Goal: Information Seeking & Learning: Learn about a topic

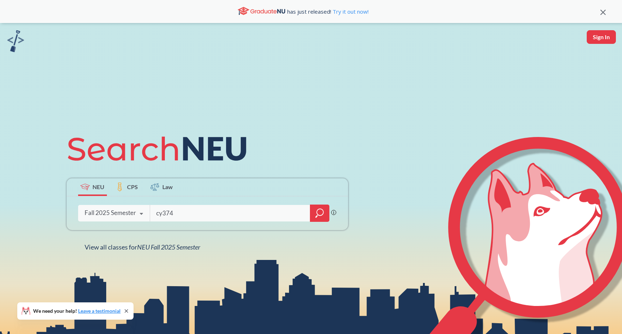
type input "cy3740"
type input "cs5800"
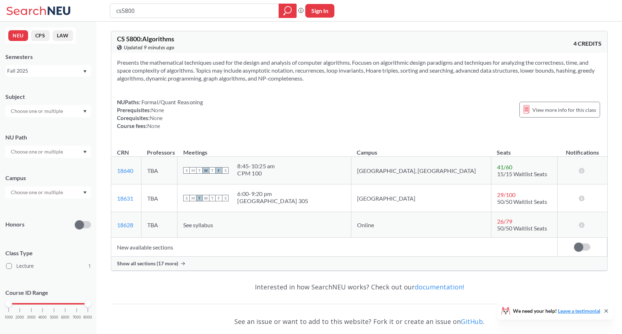
scroll to position [12, 0]
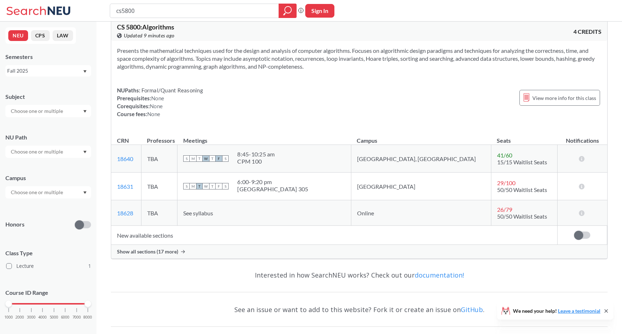
click at [374, 245] on div "Show all sections (17 more)" at bounding box center [359, 252] width 496 height 14
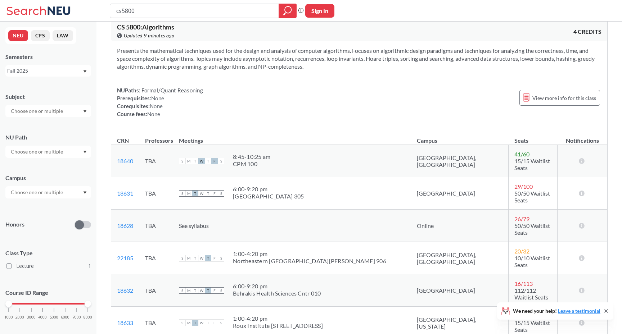
scroll to position [18, 0]
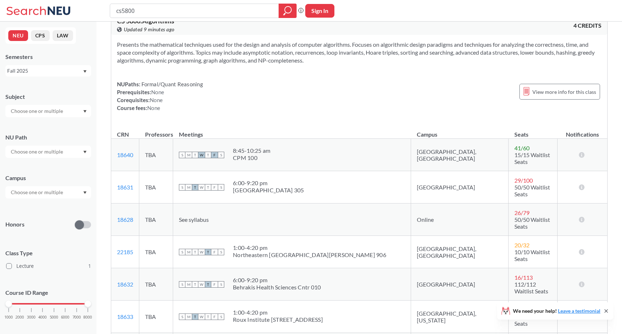
drag, startPoint x: 251, startPoint y: 181, endPoint x: 398, endPoint y: 180, distance: 146.8
click at [389, 180] on tr "18631 View this section on Banner. TBA S M T W T F S 6:00 - 9:20 pm [GEOGRAPHIC…" at bounding box center [359, 187] width 496 height 32
click at [425, 186] on td "[GEOGRAPHIC_DATA]" at bounding box center [459, 187] width 97 height 32
drag, startPoint x: 491, startPoint y: 178, endPoint x: 429, endPoint y: 178, distance: 61.9
click at [433, 178] on tr "18631 View this section on Banner. TBA S M T W T F S 6:00 - 9:20 pm [GEOGRAPHIC…" at bounding box center [359, 187] width 496 height 32
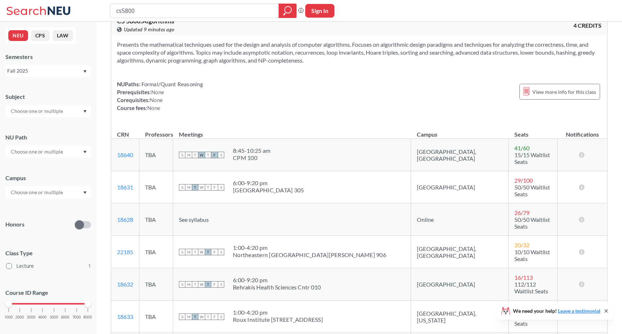
click at [429, 178] on td "[GEOGRAPHIC_DATA]" at bounding box center [459, 187] width 97 height 32
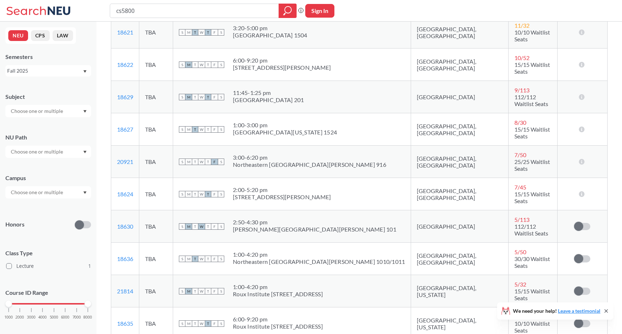
scroll to position [379, 0]
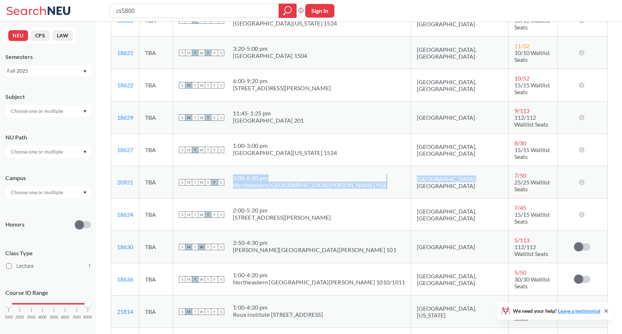
drag, startPoint x: 439, startPoint y: 123, endPoint x: 355, endPoint y: 122, distance: 84.2
click at [355, 166] on tr "20921 View this section on Banner. TBA S M T W T F S 3:00 - 6:20 pm [GEOGRAPHIC…" at bounding box center [359, 182] width 496 height 32
click at [355, 174] on div "S M T W T F S 3:00 - 6:20 pm [GEOGRAPHIC_DATA][PERSON_NAME] 916" at bounding box center [292, 182] width 226 height 16
drag, startPoint x: 436, startPoint y: 119, endPoint x: 396, endPoint y: 117, distance: 40.0
click at [411, 166] on td "[GEOGRAPHIC_DATA], [GEOGRAPHIC_DATA]" at bounding box center [459, 182] width 97 height 32
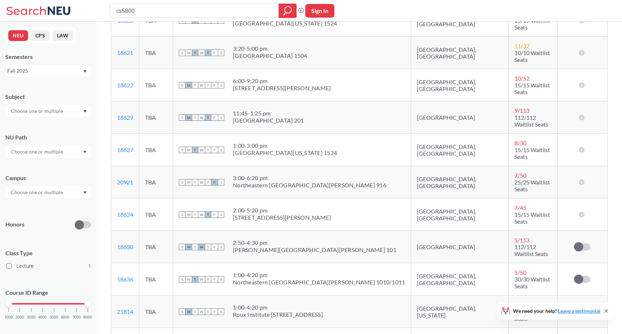
click at [422, 166] on td "[GEOGRAPHIC_DATA], [GEOGRAPHIC_DATA]" at bounding box center [459, 182] width 97 height 32
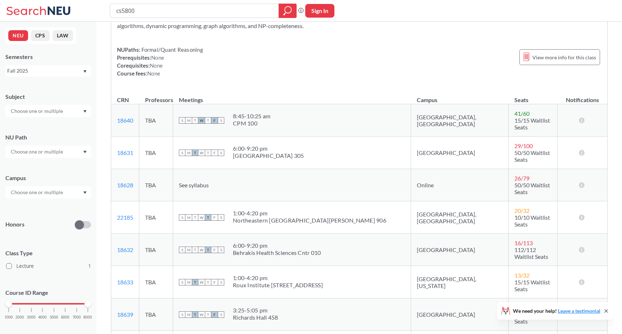
scroll to position [54, 0]
drag, startPoint x: 524, startPoint y: 124, endPoint x: 442, endPoint y: 121, distance: 82.1
click at [442, 121] on tr "18640 View this section on Banner. TBA S M T W T F S 8:45 - 10:25 am CPM [GEOGR…" at bounding box center [359, 119] width 496 height 32
click at [442, 119] on td "[GEOGRAPHIC_DATA], [GEOGRAPHIC_DATA]" at bounding box center [459, 119] width 97 height 32
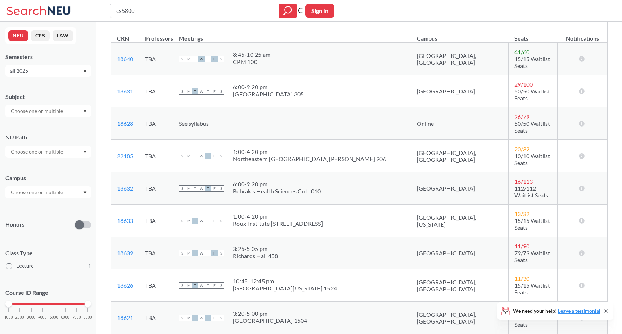
scroll to position [0, 0]
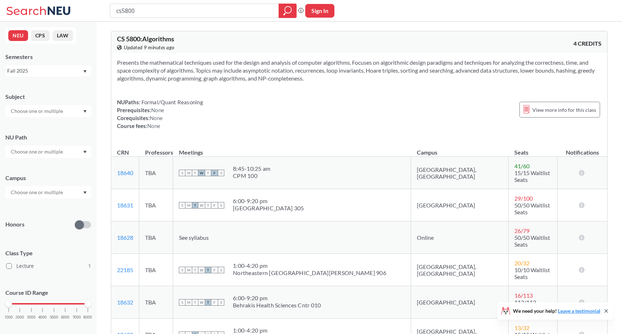
click at [143, 20] on div "cs5800 Phrase search guarantees the exact search appears in the results. Ex. If…" at bounding box center [311, 11] width 622 height 22
click at [164, 9] on input "cs5800" at bounding box center [194, 11] width 158 height 12
type input "cs5600"
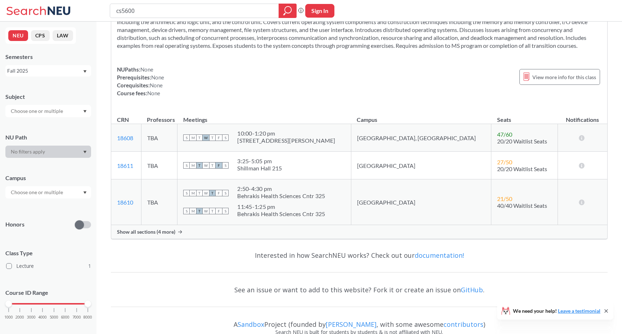
scroll to position [77, 0]
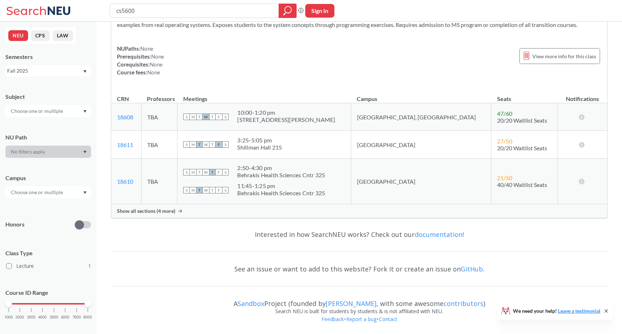
click at [379, 208] on div "Show all sections (4 more)" at bounding box center [359, 211] width 496 height 14
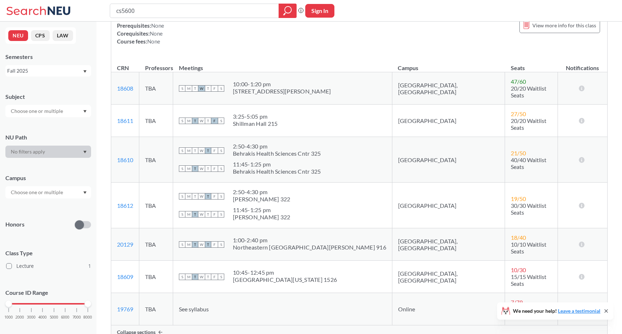
scroll to position [115, 0]
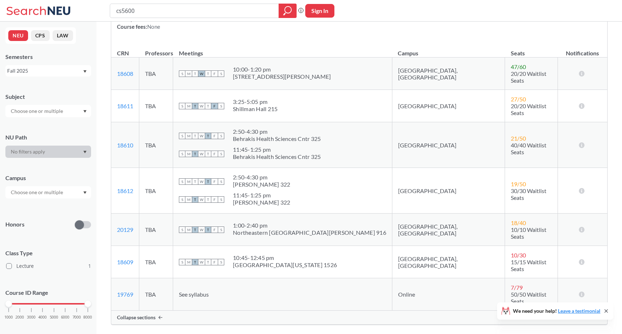
drag, startPoint x: 256, startPoint y: 106, endPoint x: 340, endPoint y: 118, distance: 84.3
click at [340, 118] on td "S M T W T F S 3:25 - 5:05 pm [GEOGRAPHIC_DATA] 215" at bounding box center [282, 106] width 219 height 32
click at [505, 103] on td "27 / 50 20/20 Waitlist Seats" at bounding box center [531, 106] width 53 height 32
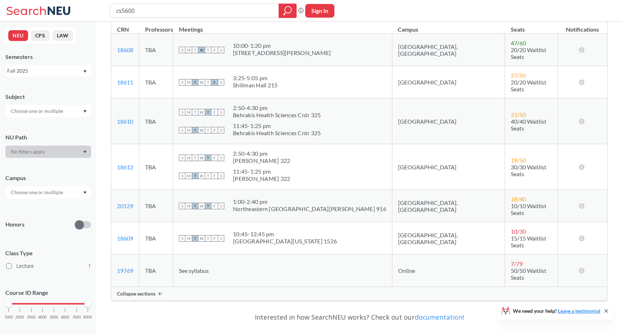
scroll to position [140, 0]
drag, startPoint x: 489, startPoint y: 80, endPoint x: 400, endPoint y: 80, distance: 89.2
click at [400, 80] on tr "18611 View this section on Banner. TBA S M T W T F S 3:25 - 5:05 pm [GEOGRAPHIC…" at bounding box center [359, 81] width 496 height 32
click at [400, 80] on td "[GEOGRAPHIC_DATA]" at bounding box center [448, 81] width 113 height 32
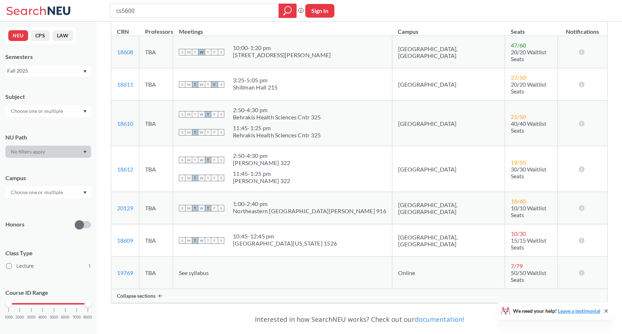
scroll to position [133, 0]
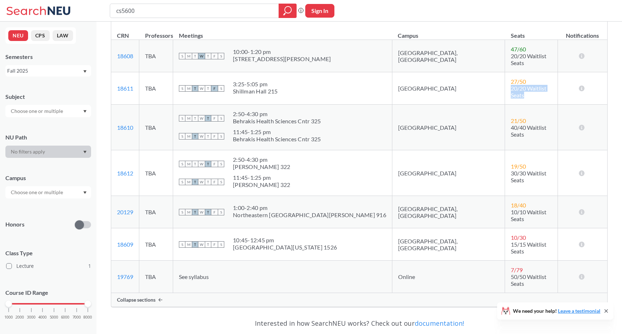
drag, startPoint x: 467, startPoint y: 89, endPoint x: 501, endPoint y: 99, distance: 34.8
click at [505, 99] on td "27 / 50 20/20 Waitlist Seats" at bounding box center [531, 88] width 53 height 32
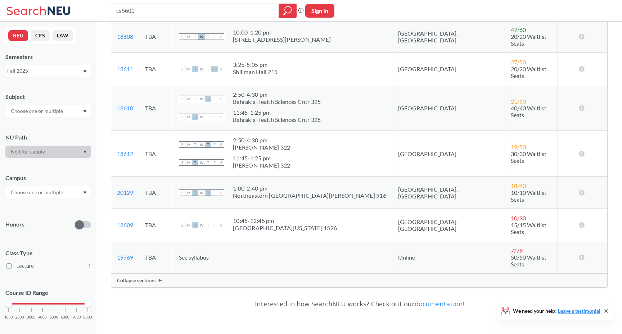
scroll to position [150, 0]
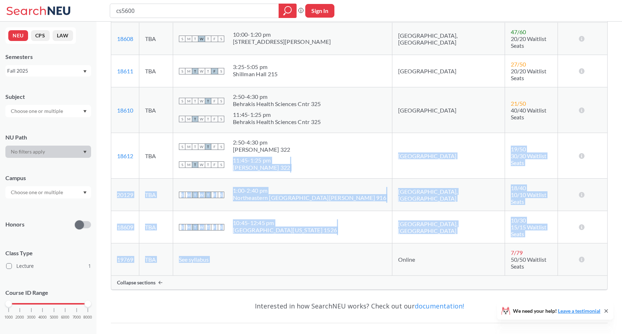
drag, startPoint x: 417, startPoint y: 236, endPoint x: 372, endPoint y: 155, distance: 93.4
click at [372, 155] on tbody "18608 View this section on Banner. TBA S M T W T F S 10:00 - 1:20 pm [STREET_AD…" at bounding box center [359, 149] width 496 height 253
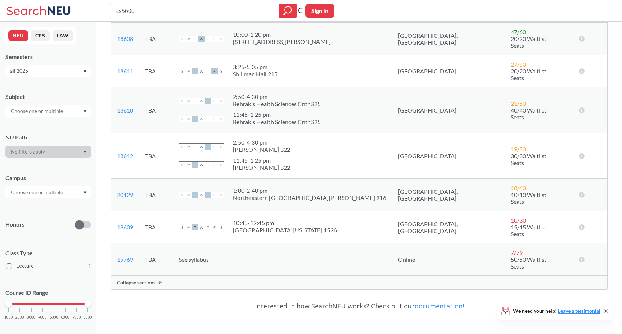
click at [372, 155] on td "S M T W T F S 2:50 - 4:30 pm [PERSON_NAME] 322 S M T W T F S 11:45 - 1:25 pm [P…" at bounding box center [282, 156] width 219 height 46
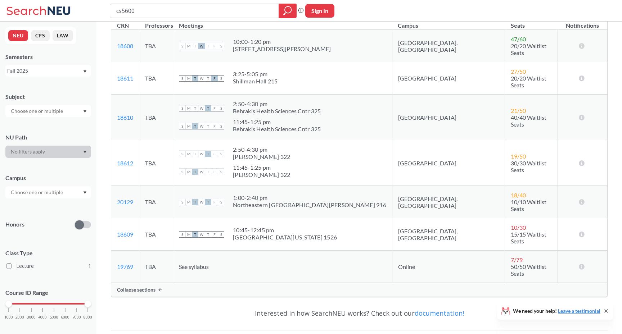
scroll to position [147, 0]
